Goal: Task Accomplishment & Management: Use online tool/utility

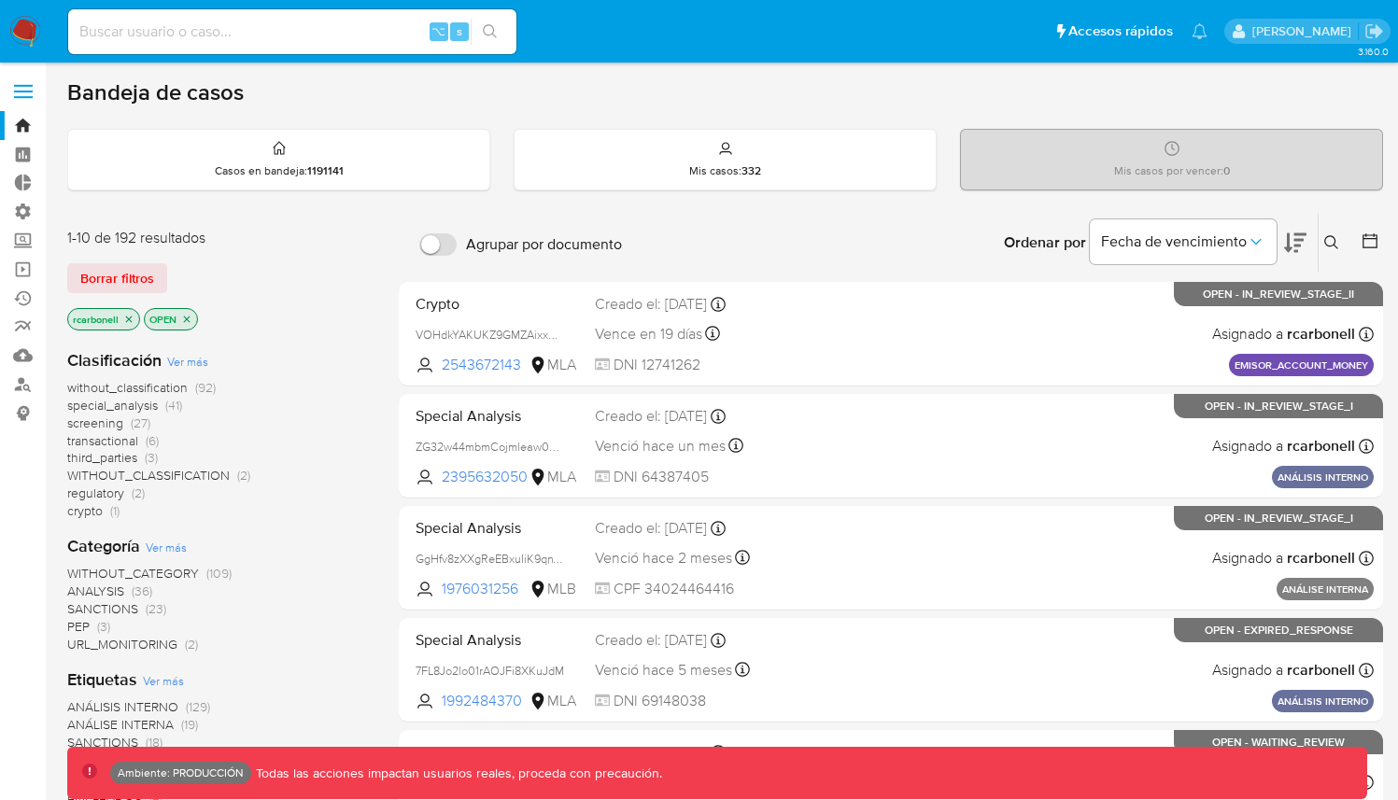
click at [23, 91] on span at bounding box center [23, 92] width 19 height 3
click at [0, 0] on input "checkbox" at bounding box center [0, 0] width 0 height 0
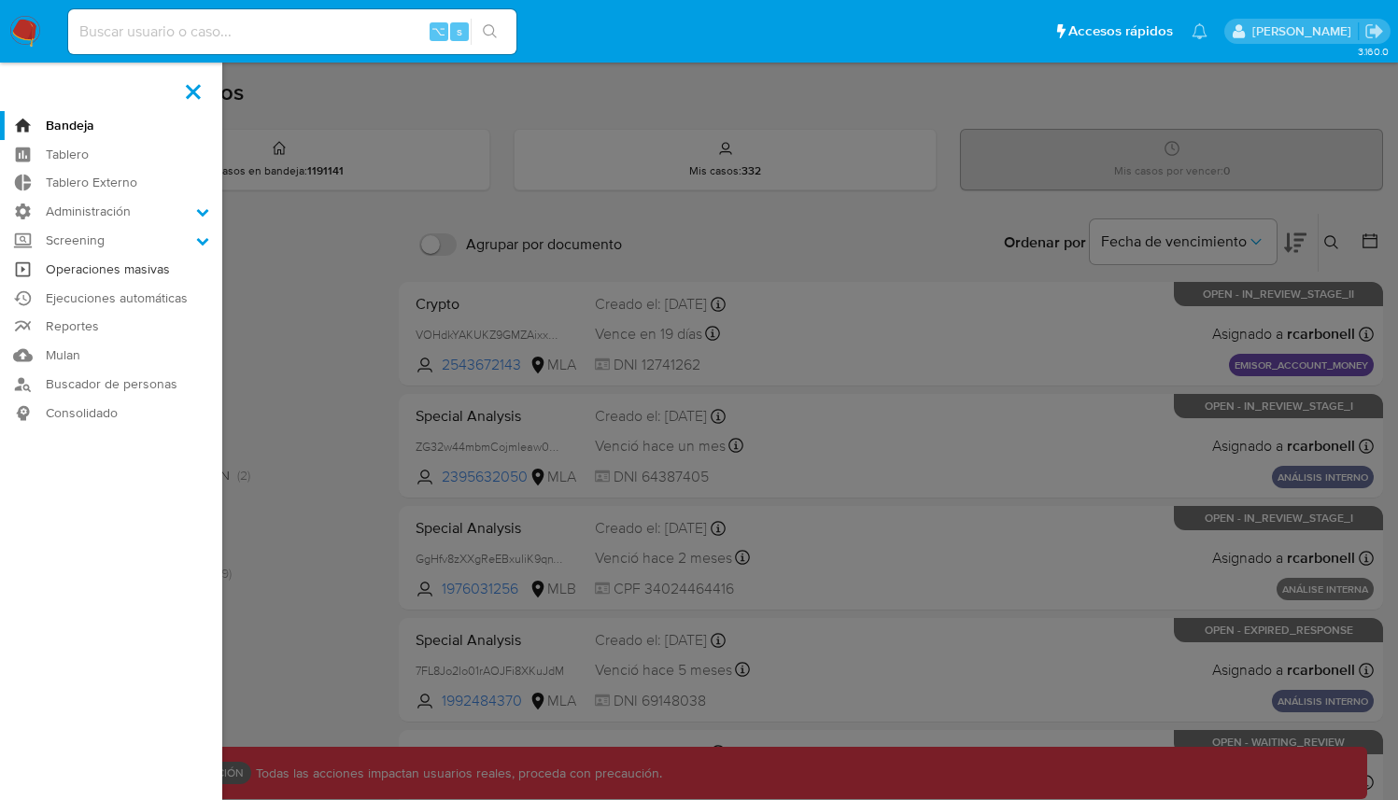
click at [144, 267] on link "Operaciones masivas" at bounding box center [111, 269] width 222 height 29
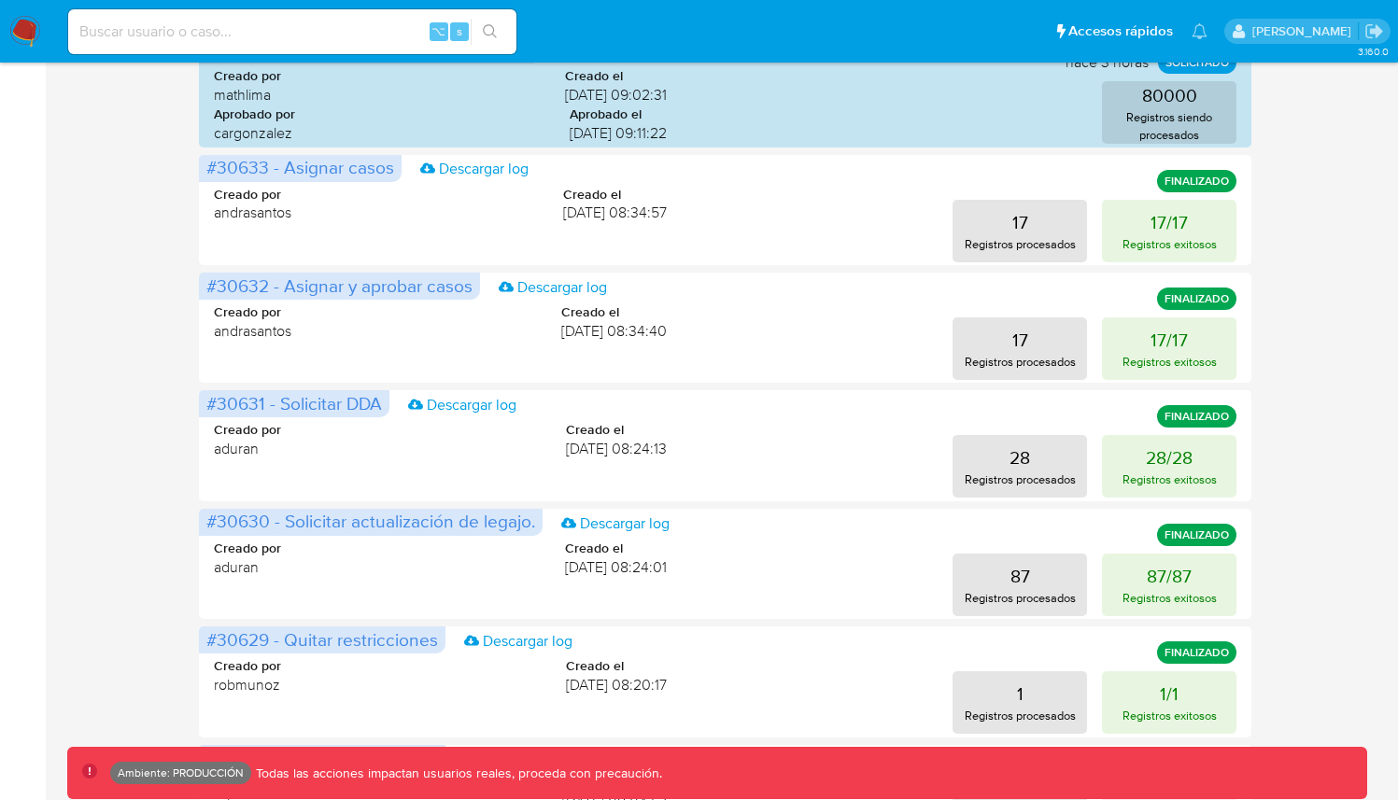
scroll to position [518, 0]
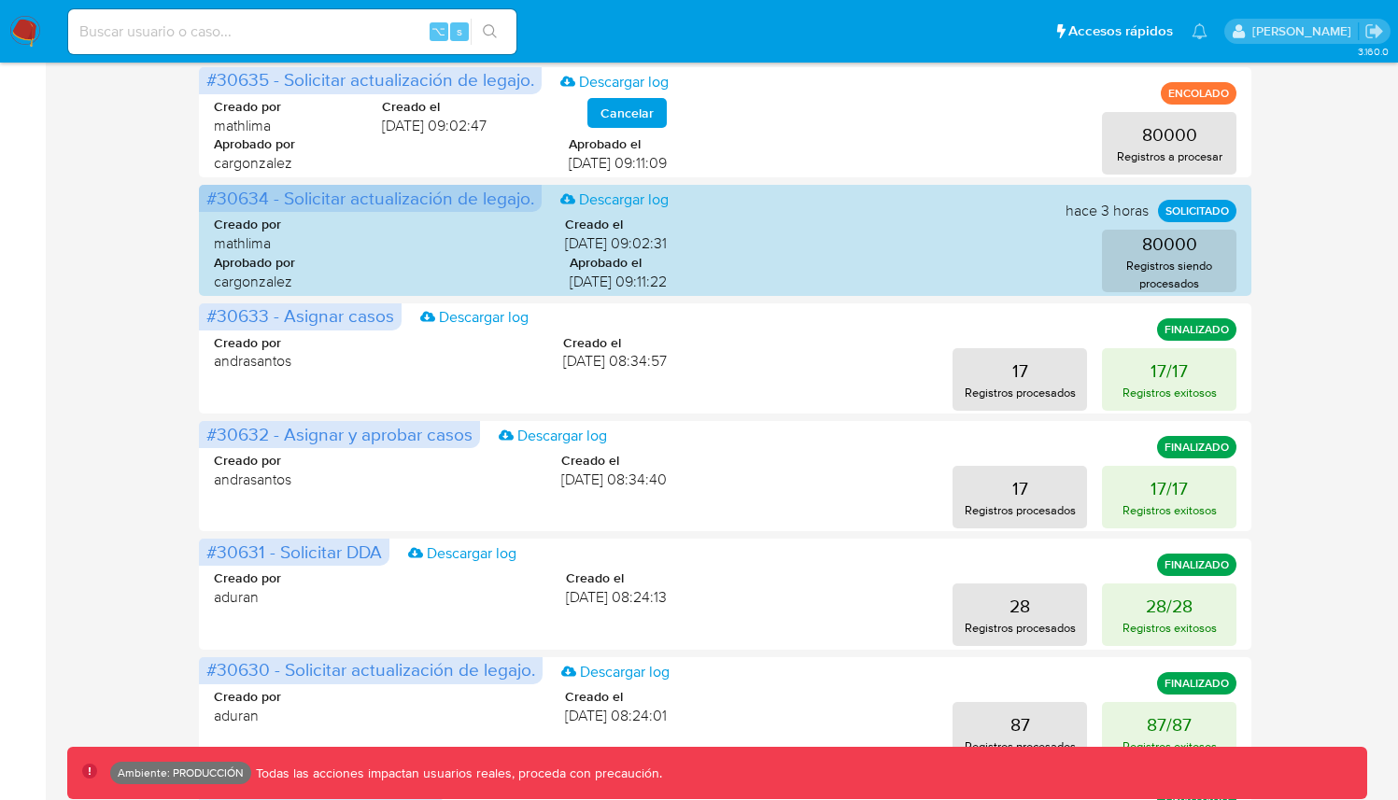
click at [1315, 515] on div "Operaciones masivas Crear operación Sólo puede haber hasta un máximo de 5 opera…" at bounding box center [725, 310] width 1316 height 1507
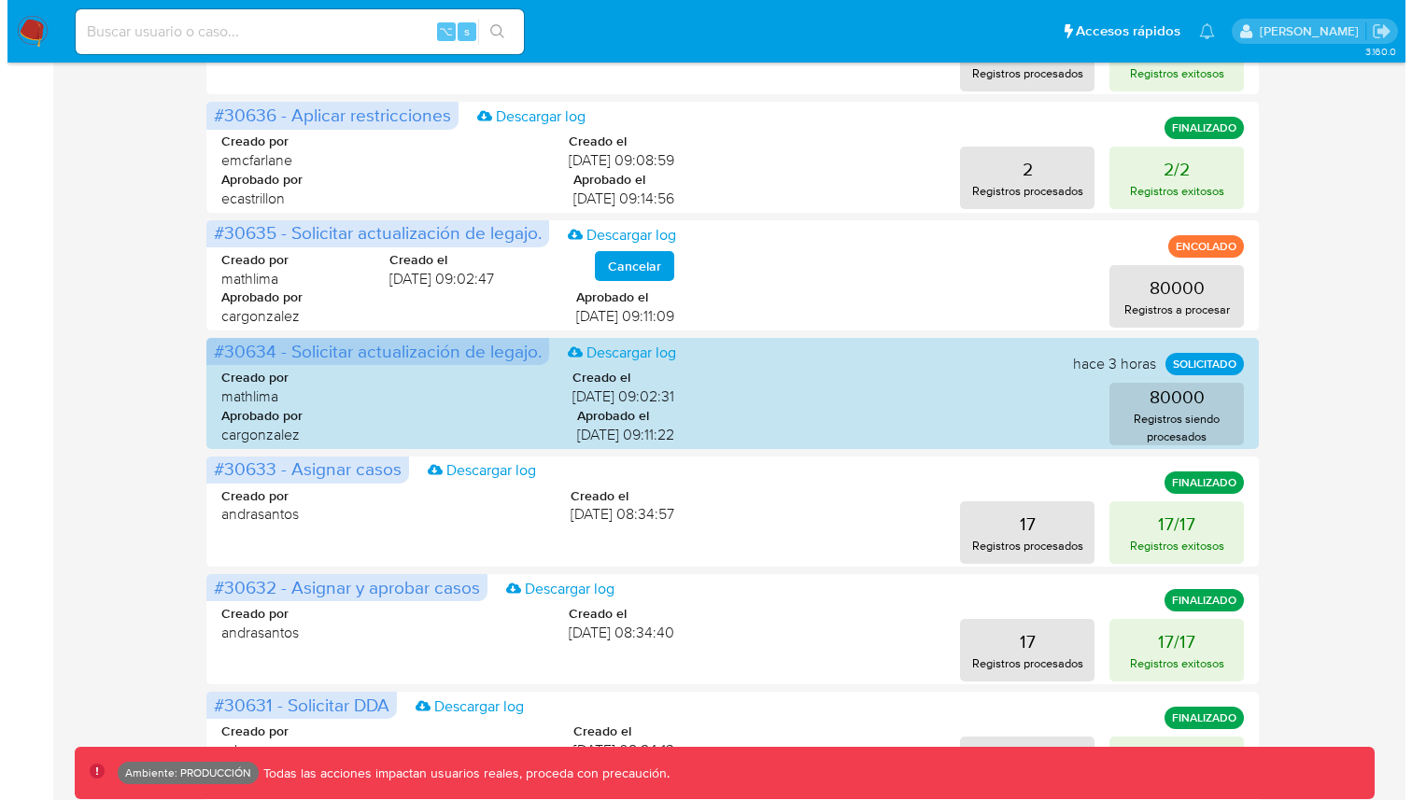
scroll to position [0, 0]
